Goal: Transaction & Acquisition: Book appointment/travel/reservation

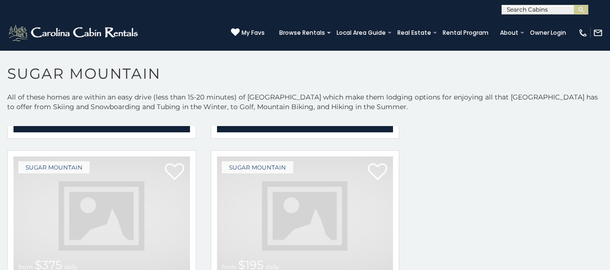
scroll to position [4, 0]
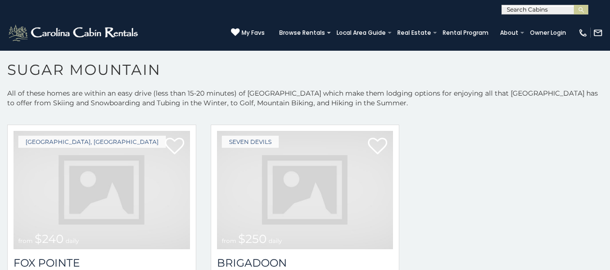
scroll to position [2915, 0]
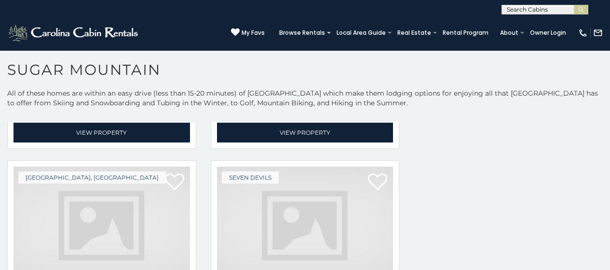
click at [130, 181] on img at bounding box center [102, 225] width 177 height 118
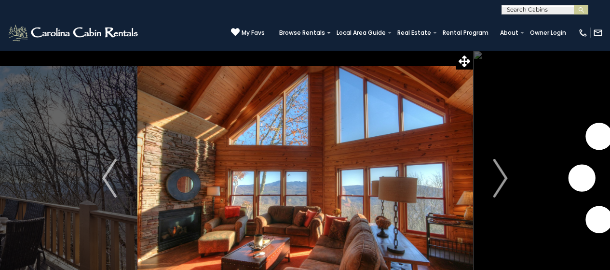
scroll to position [39, 0]
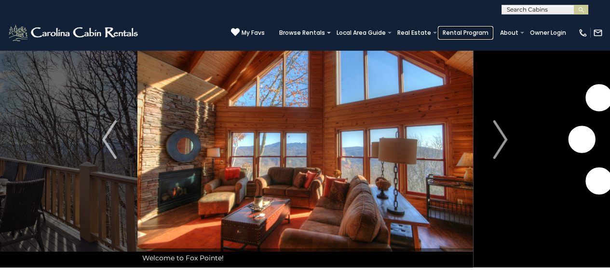
click at [489, 32] on link "Rental Program" at bounding box center [465, 33] width 55 height 14
